Goal: Entertainment & Leisure: Consume media (video, audio)

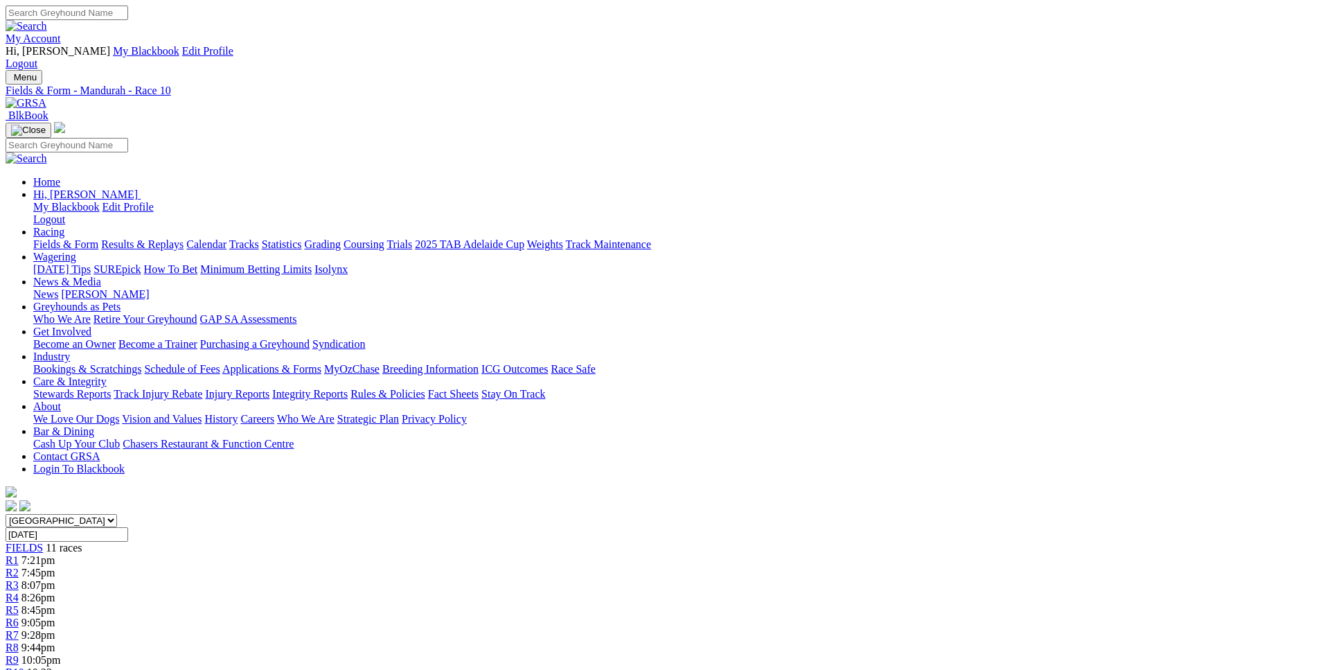
click at [322, 554] on div "R1 7:21pm" at bounding box center [659, 560] width 1307 height 12
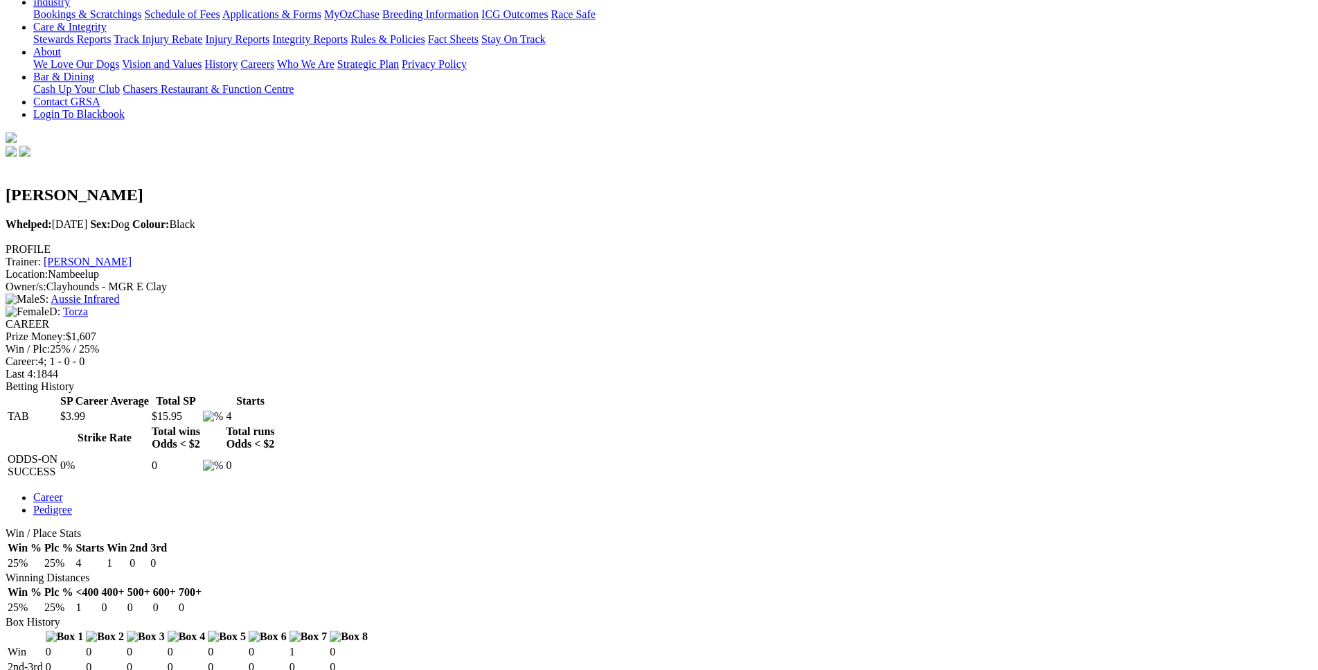
scroll to position [353, 0]
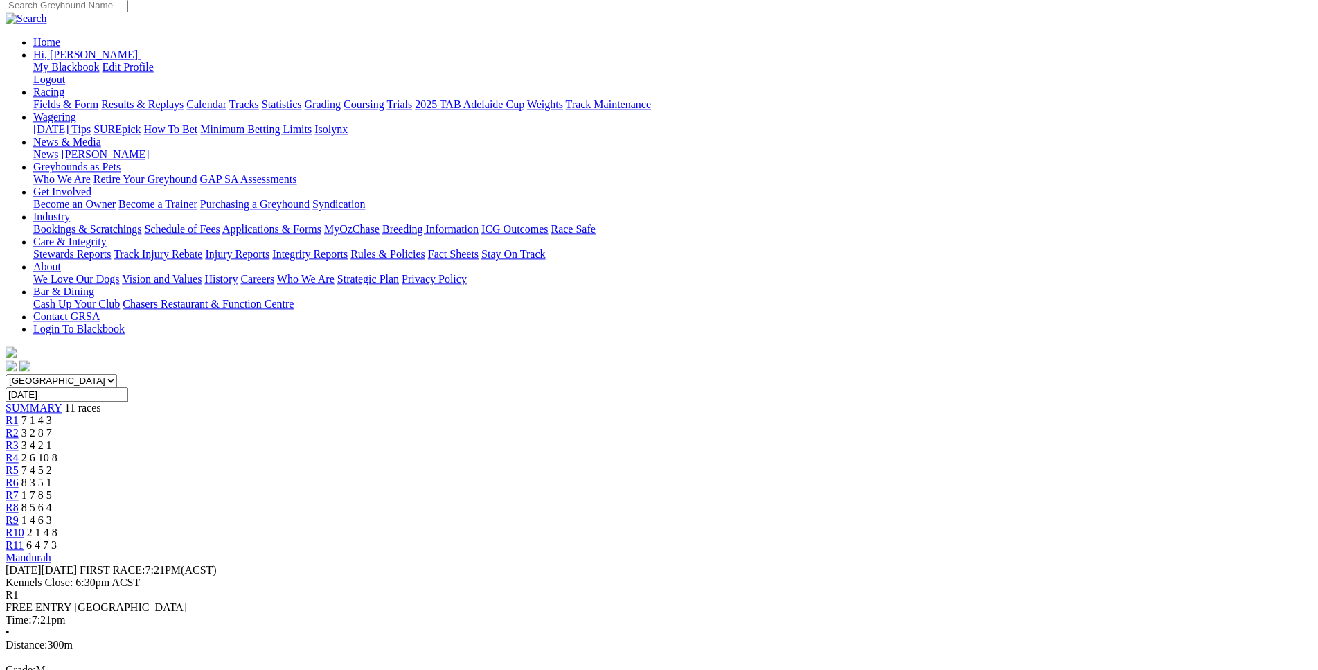
scroll to position [141, 0]
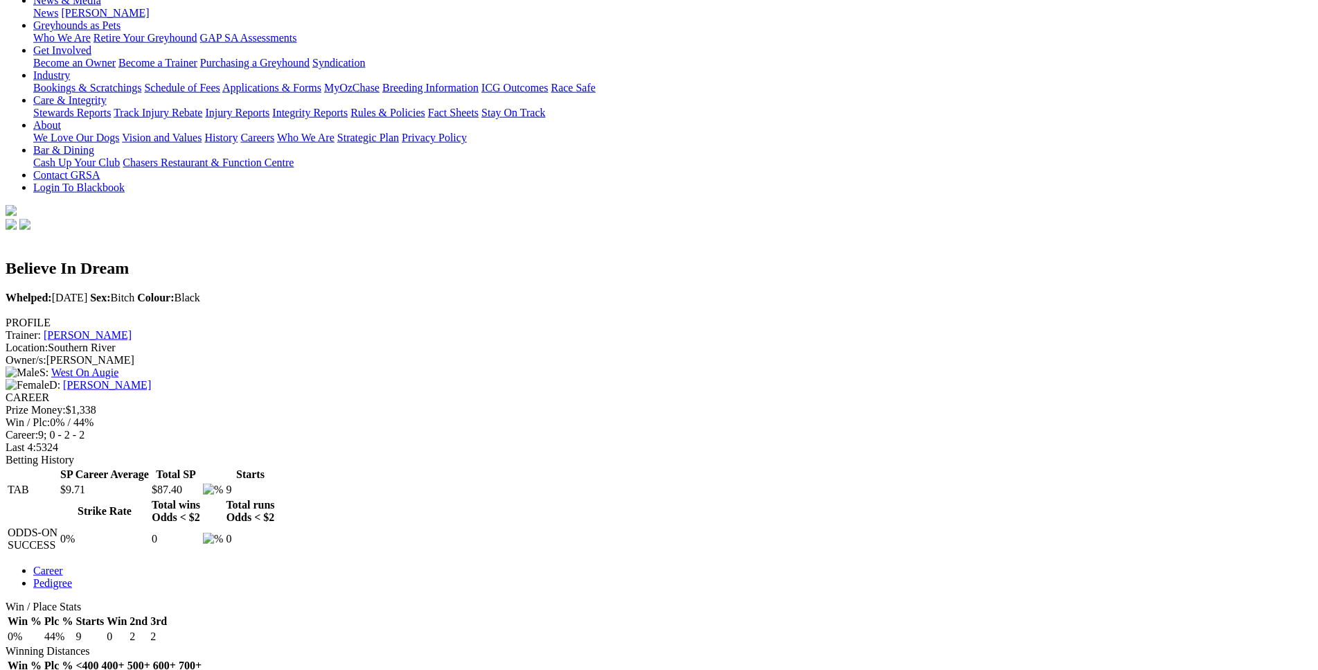
scroll to position [282, 0]
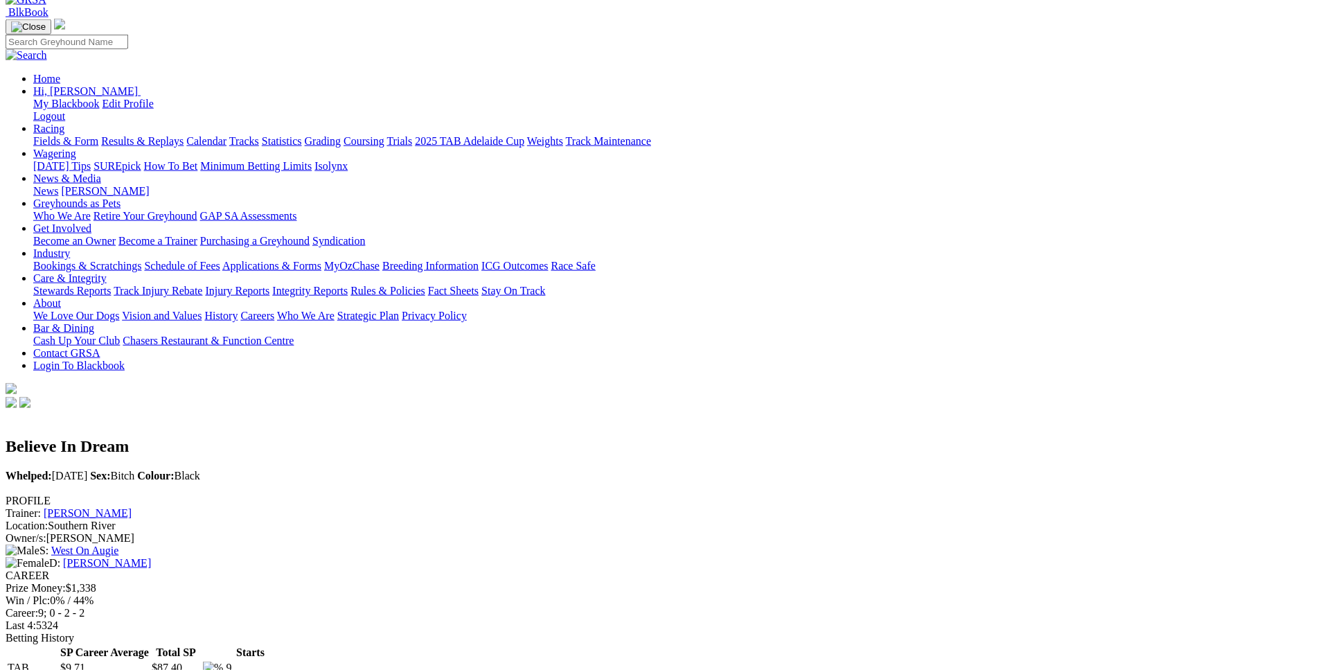
scroll to position [0, 0]
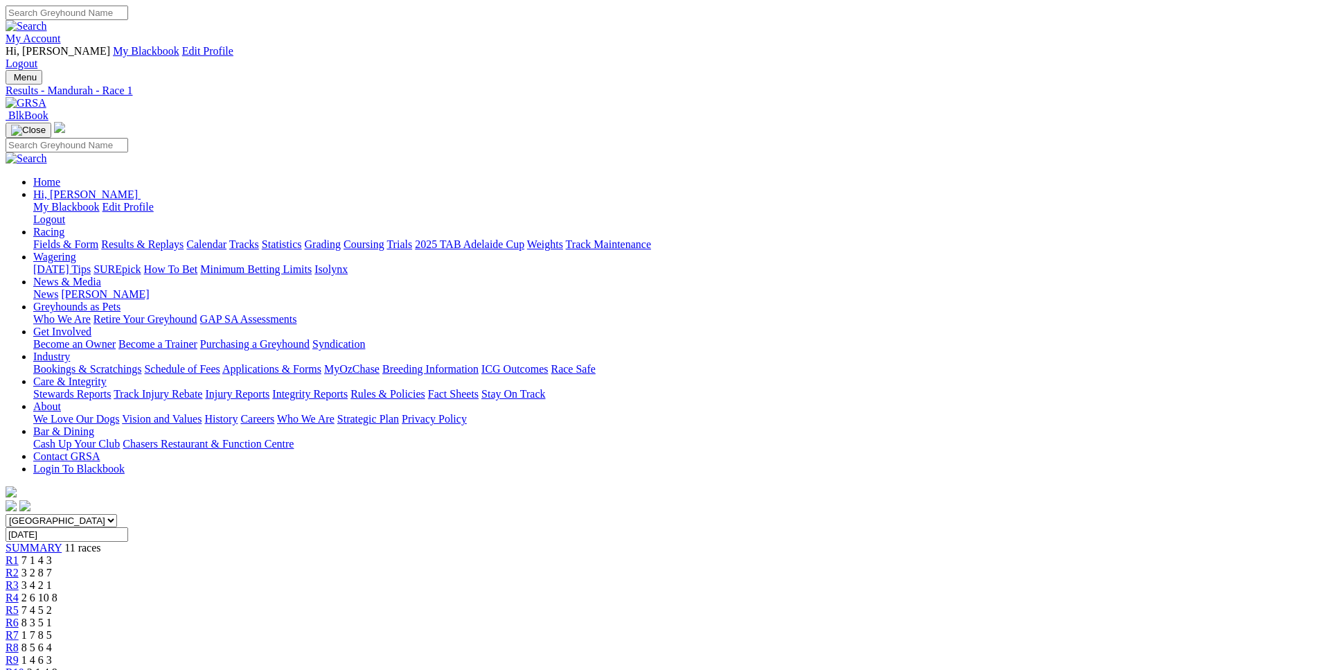
drag, startPoint x: 643, startPoint y: 208, endPoint x: 707, endPoint y: 217, distance: 64.3
click at [19, 604] on link "R5" at bounding box center [12, 610] width 13 height 12
